Goal: Task Accomplishment & Management: Manage account settings

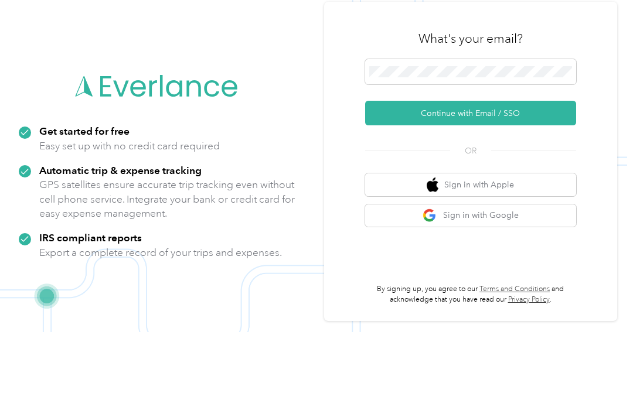
click at [513, 186] on button "Continue with Email / SSO" at bounding box center [470, 198] width 211 height 25
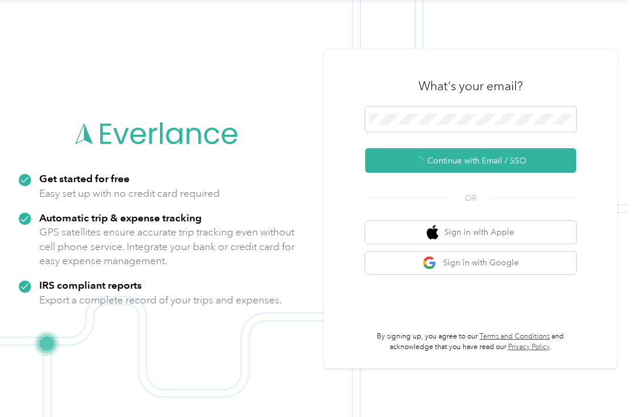
scroll to position [18, 0]
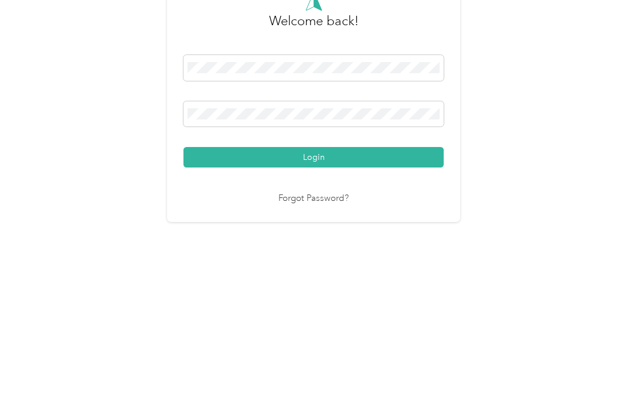
click at [316, 272] on button "Login" at bounding box center [313, 282] width 260 height 21
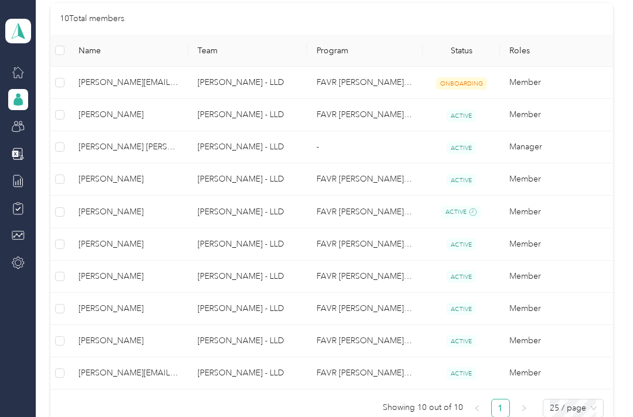
scroll to position [300, 0]
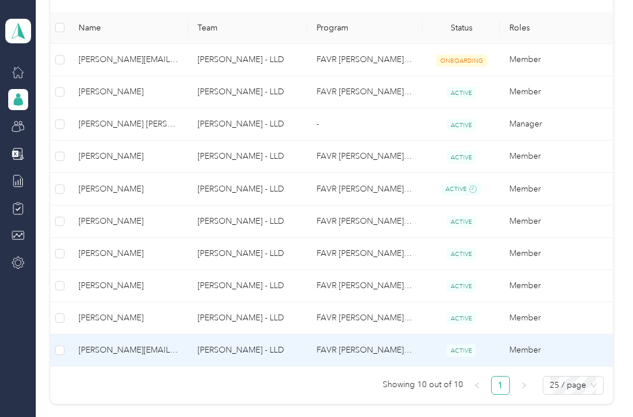
click at [146, 347] on td "[PERSON_NAME][EMAIL_ADDRESS][PERSON_NAME][DOMAIN_NAME]" at bounding box center [128, 351] width 119 height 32
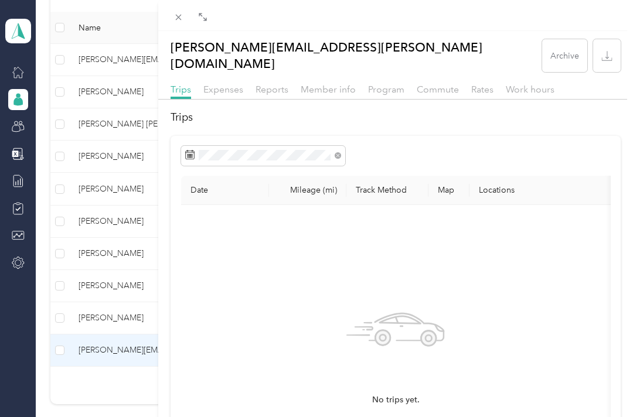
click at [550, 84] on span "Work hours" at bounding box center [530, 89] width 49 height 11
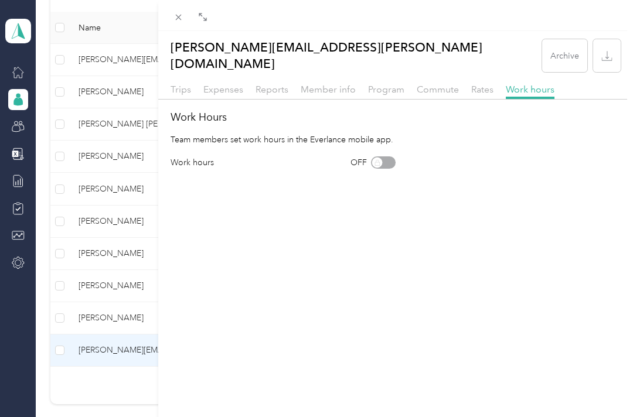
click at [387, 156] on div "OFF" at bounding box center [372, 162] width 45 height 12
click at [500, 197] on div "[PERSON_NAME][EMAIL_ADDRESS][PERSON_NAME][DOMAIN_NAME] Archive Trips Expenses R…" at bounding box center [395, 239] width 475 height 417
click at [180, 20] on icon at bounding box center [178, 17] width 10 height 10
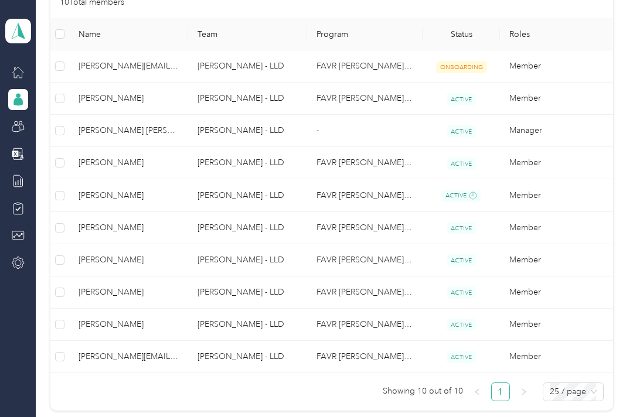
scroll to position [295, 0]
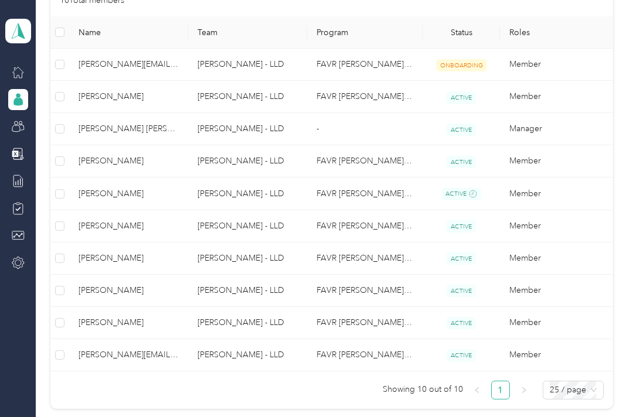
click at [268, 258] on td "[PERSON_NAME] - LLD" at bounding box center [247, 259] width 119 height 32
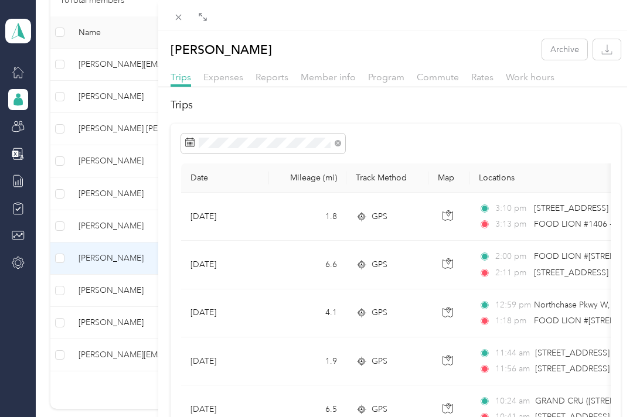
click at [171, 16] on span at bounding box center [178, 17] width 16 height 16
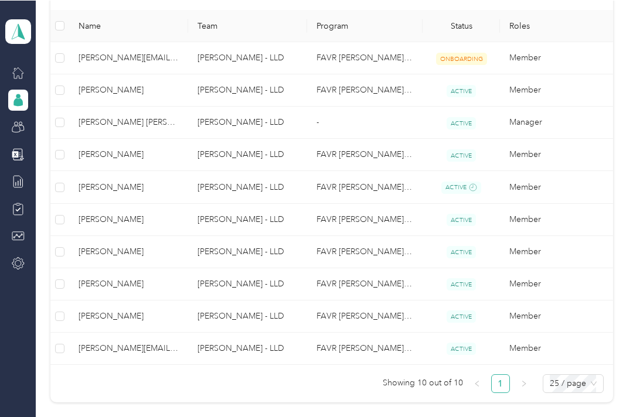
scroll to position [4, 0]
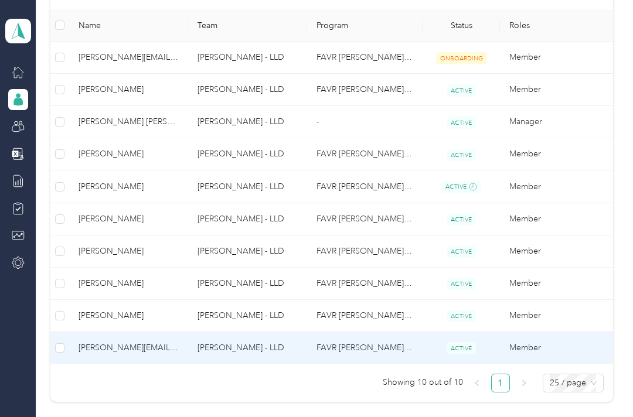
click at [190, 343] on td "[PERSON_NAME] - LLD" at bounding box center [247, 348] width 119 height 32
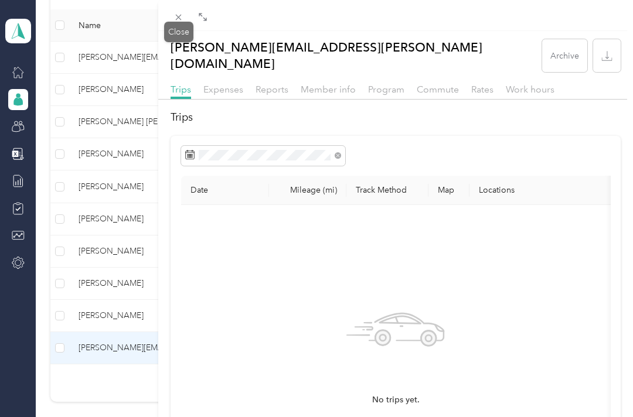
click at [185, 13] on span at bounding box center [178, 17] width 16 height 16
